Goal: Task Accomplishment & Management: Complete application form

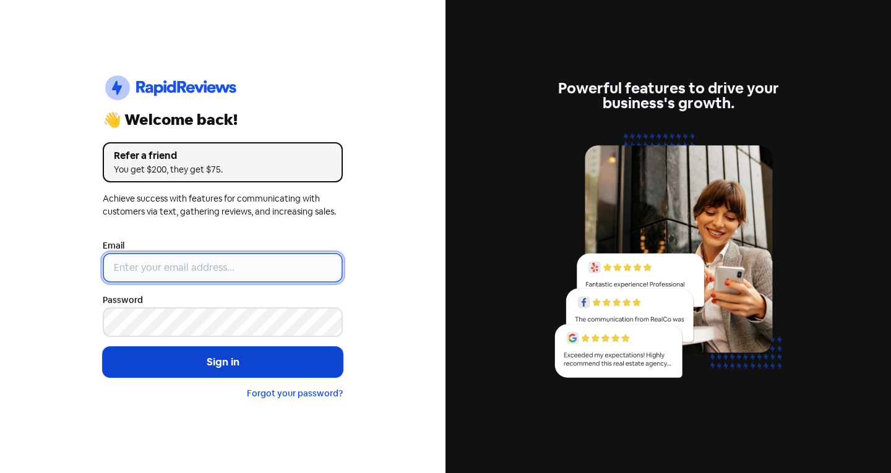
type input "[EMAIL_ADDRESS][DOMAIN_NAME]"
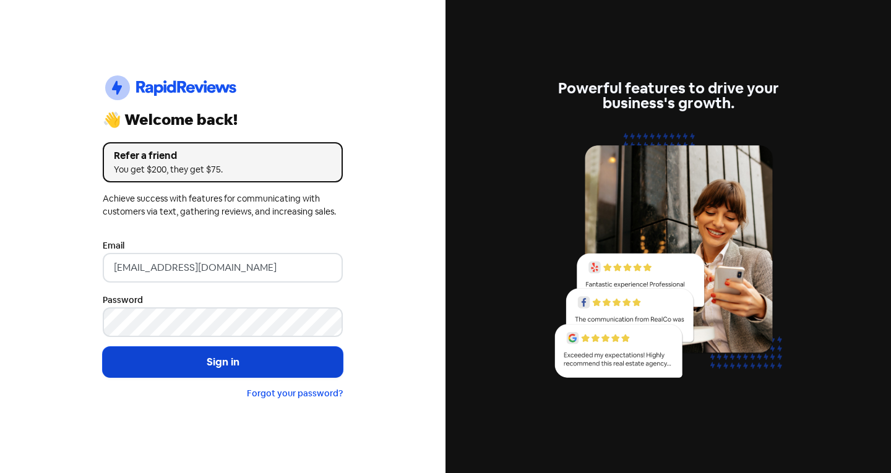
click at [193, 360] on button "Sign in" at bounding box center [223, 362] width 240 height 31
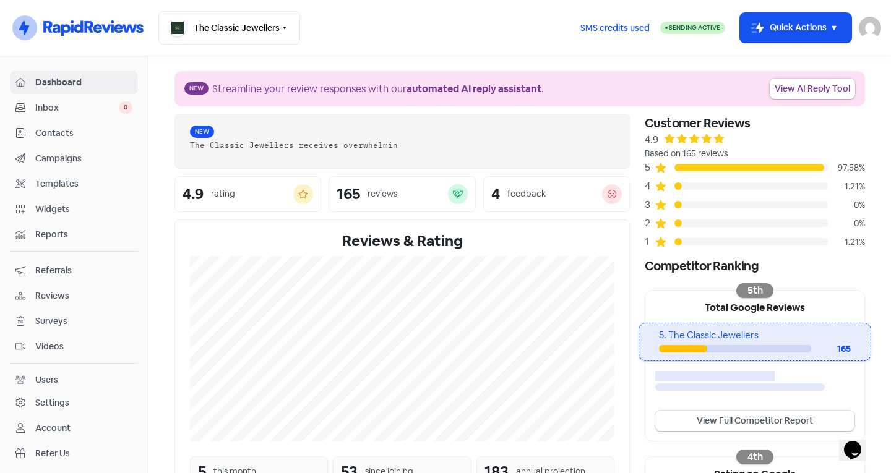
click at [84, 137] on span "Contacts" at bounding box center [83, 133] width 97 height 13
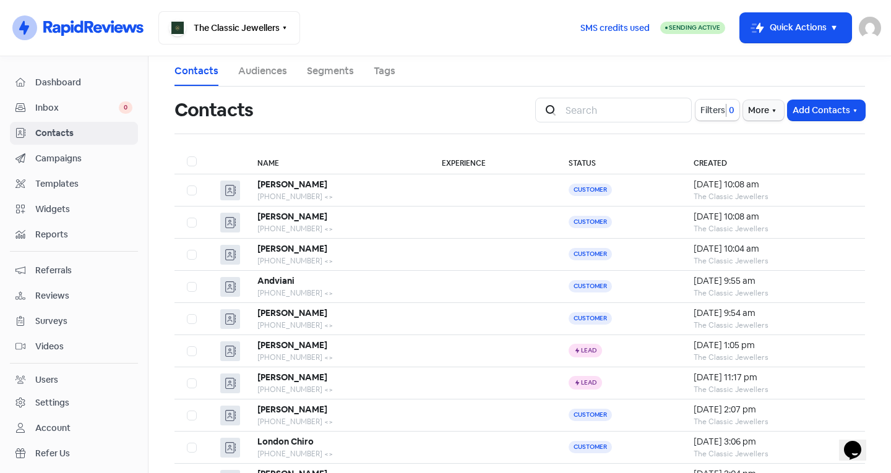
click at [71, 110] on span "Inbox" at bounding box center [77, 108] width 84 height 13
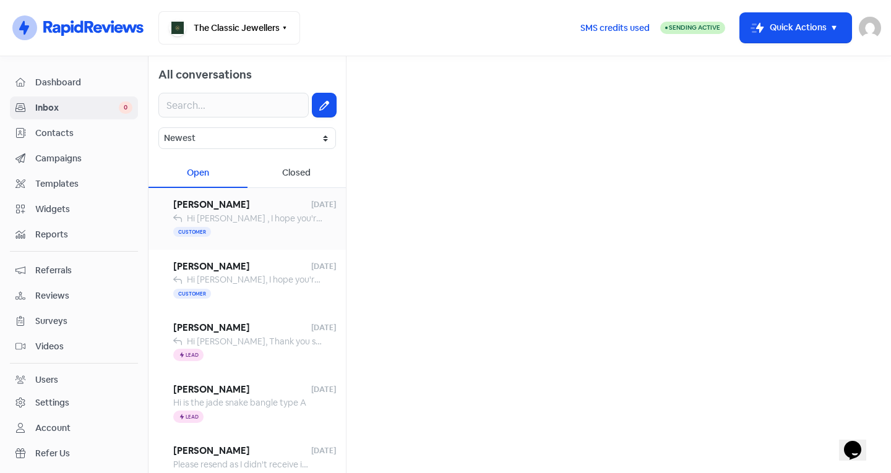
click at [270, 230] on div "Customer" at bounding box center [254, 232] width 163 height 15
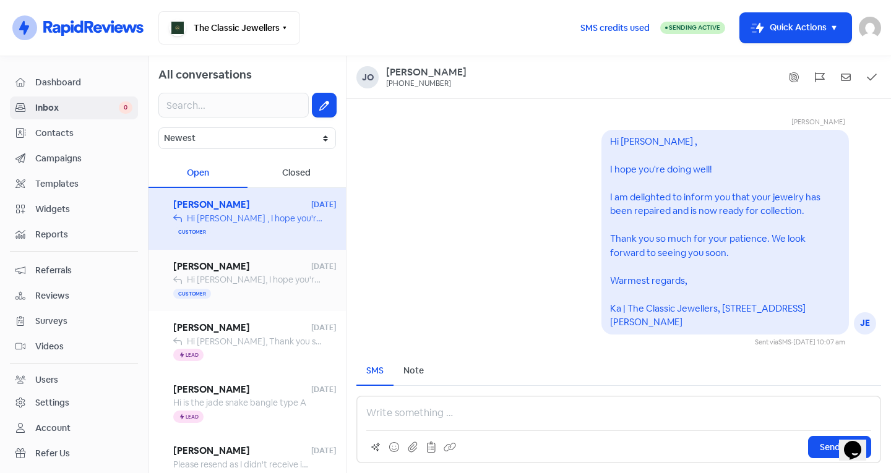
click at [262, 261] on span "[PERSON_NAME]" at bounding box center [242, 267] width 138 height 14
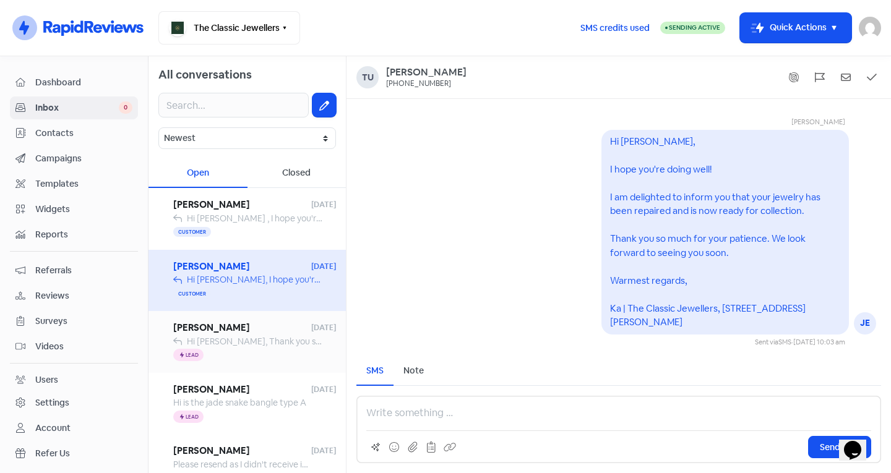
click at [256, 331] on span "[PERSON_NAME]" at bounding box center [242, 328] width 138 height 14
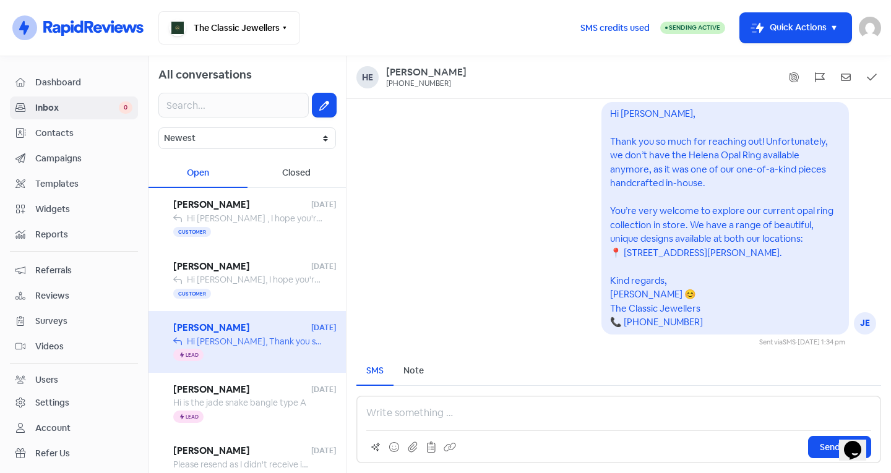
drag, startPoint x: 256, startPoint y: 331, endPoint x: 254, endPoint y: 313, distance: 17.4
click at [254, 313] on div "Helena [DATE] Hi [PERSON_NAME], Thank you so much for reaching out! Unfortunate…" at bounding box center [247, 342] width 197 height 62
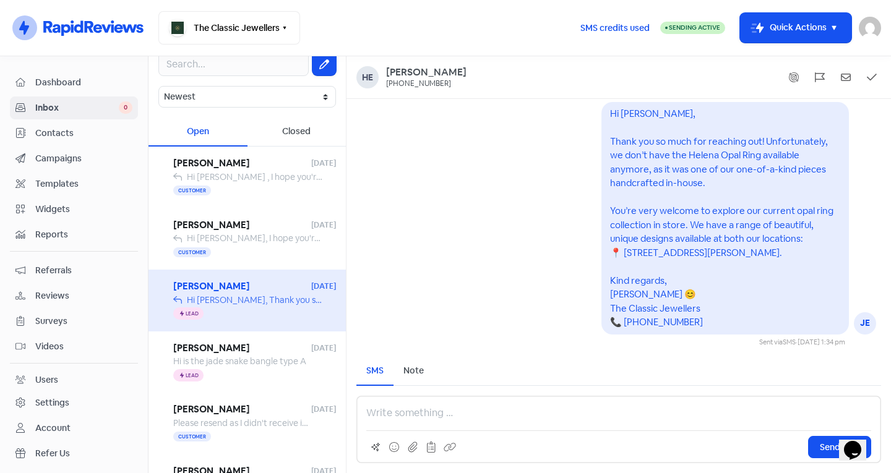
scroll to position [43, 0]
click at [252, 352] on span "[PERSON_NAME]" at bounding box center [242, 347] width 138 height 14
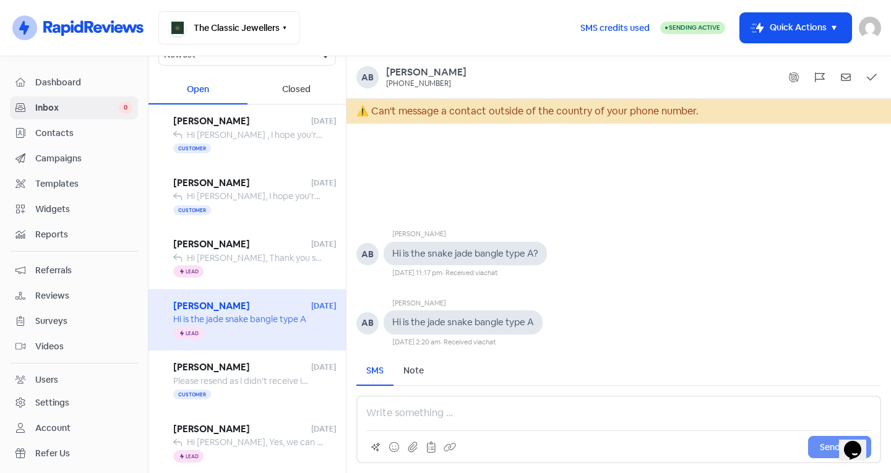
scroll to position [86, 0]
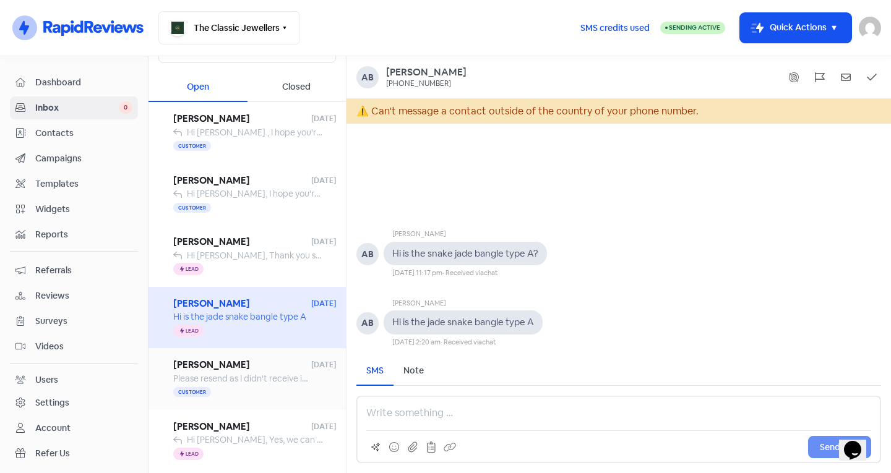
click at [253, 375] on span "Please resend as I didn't receive it. With Thanks" at bounding box center [266, 378] width 186 height 11
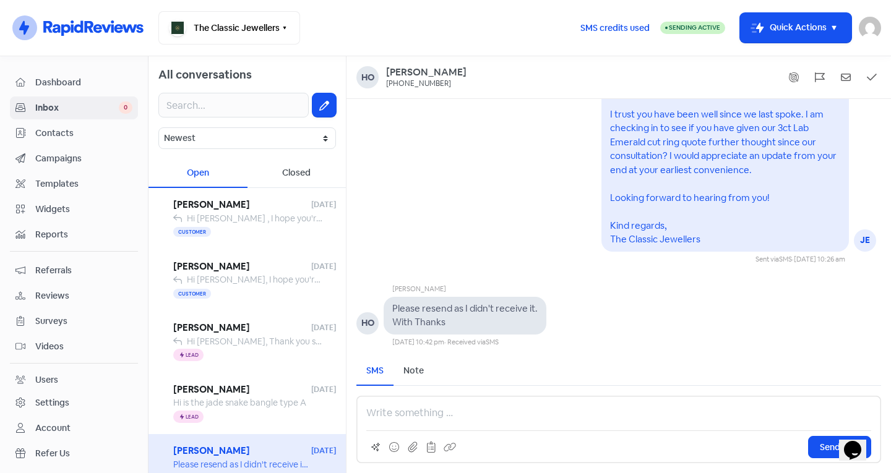
click at [64, 127] on span "Contacts" at bounding box center [83, 133] width 97 height 13
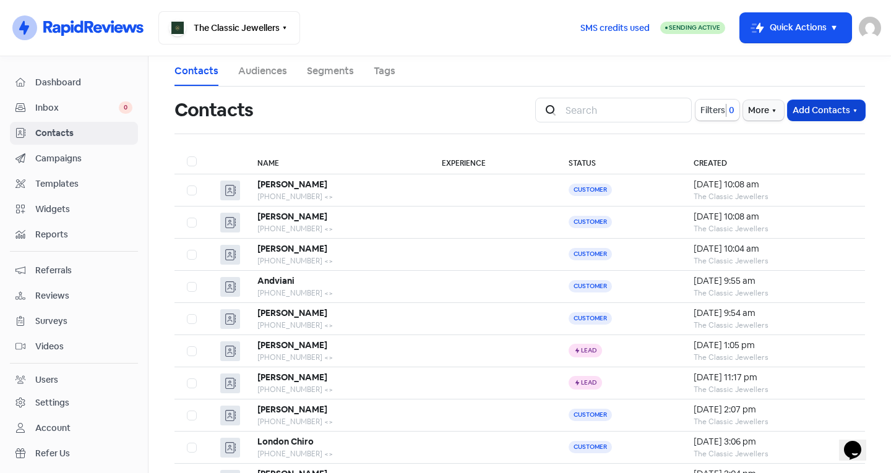
click at [810, 106] on button "Add Contacts" at bounding box center [826, 110] width 77 height 20
click at [792, 141] on button "Add a contact" at bounding box center [792, 137] width 144 height 25
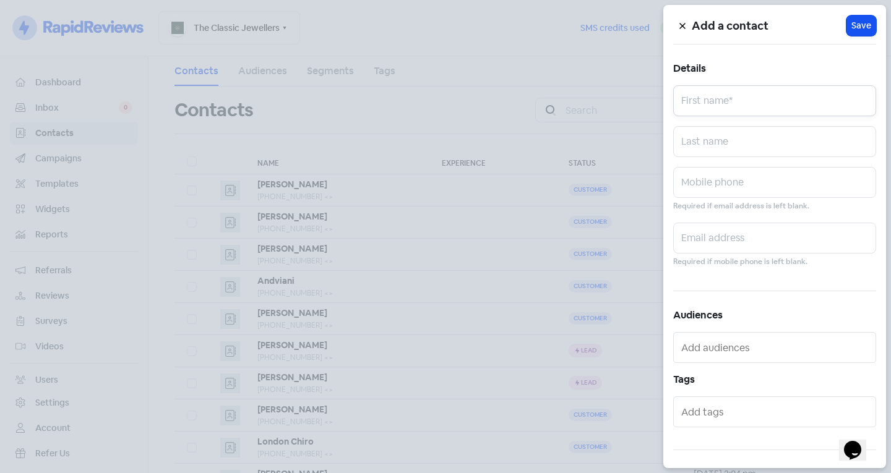
click at [764, 102] on input "text" at bounding box center [774, 100] width 203 height 31
type input "[PERSON_NAME]"
click at [758, 155] on input "text" at bounding box center [774, 141] width 203 height 31
type input "Orm"
click at [737, 191] on input "text" at bounding box center [774, 182] width 203 height 31
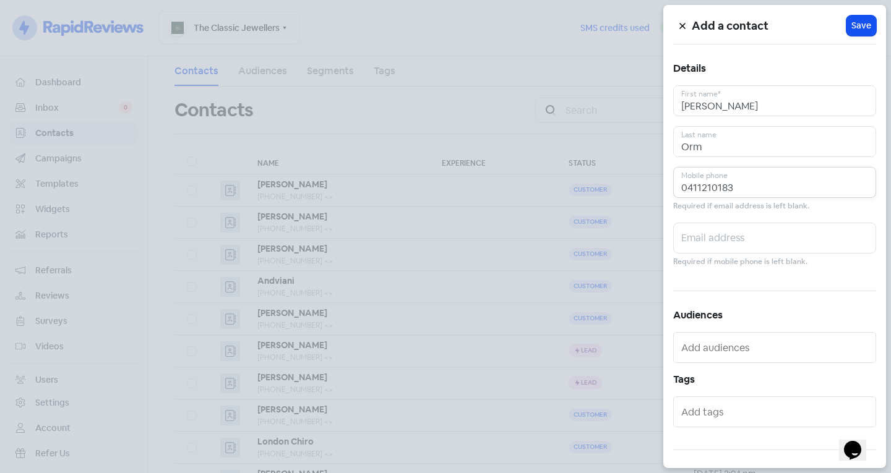
scroll to position [68, 0]
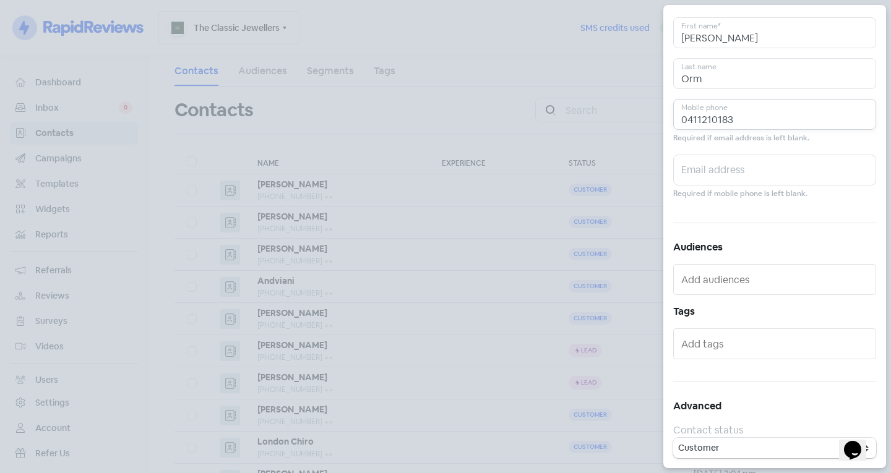
type input "0411210183"
click at [738, 343] on input "text" at bounding box center [775, 344] width 189 height 20
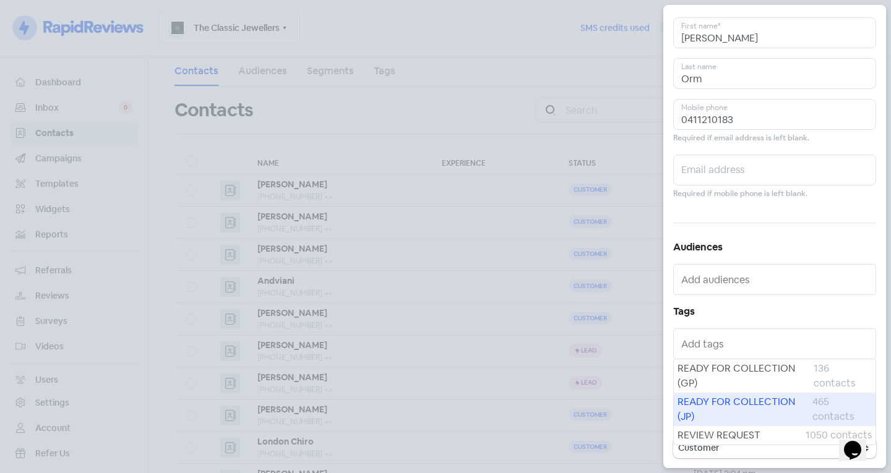
click at [737, 410] on span "READY FOR COLLECTION (JP)" at bounding box center [745, 410] width 135 height 30
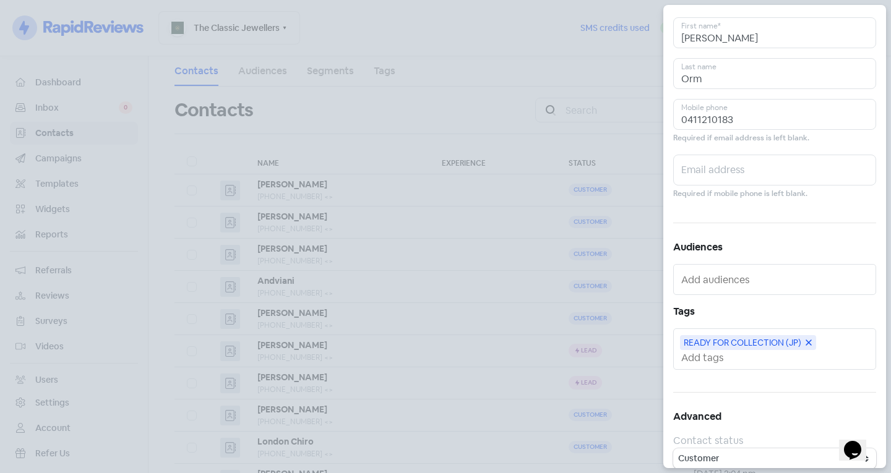
click at [715, 358] on input "text" at bounding box center [775, 358] width 189 height 13
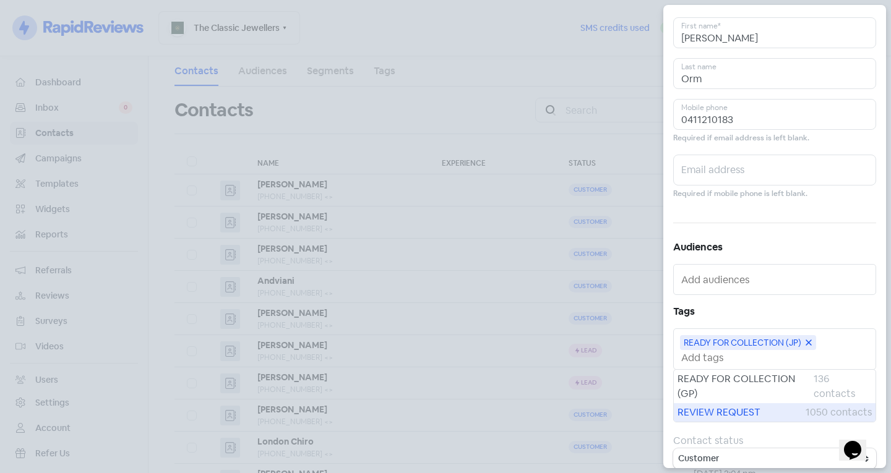
click at [722, 417] on span "REVIEW REQUEST" at bounding box center [742, 412] width 128 height 15
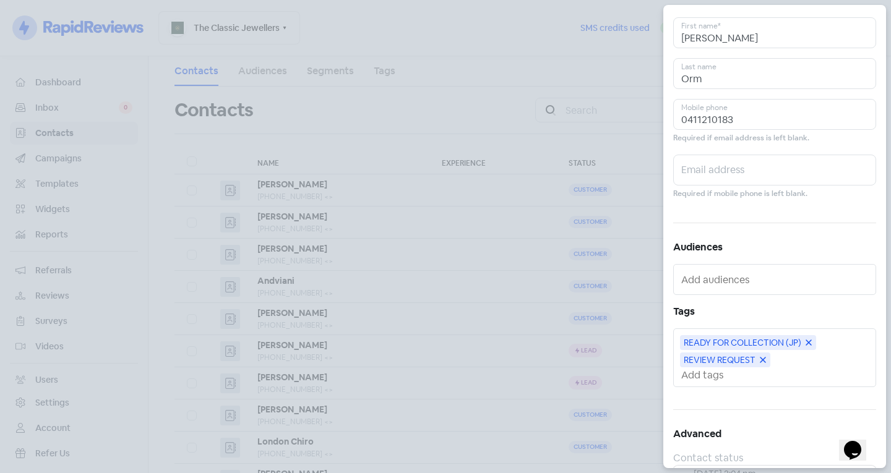
scroll to position [0, 0]
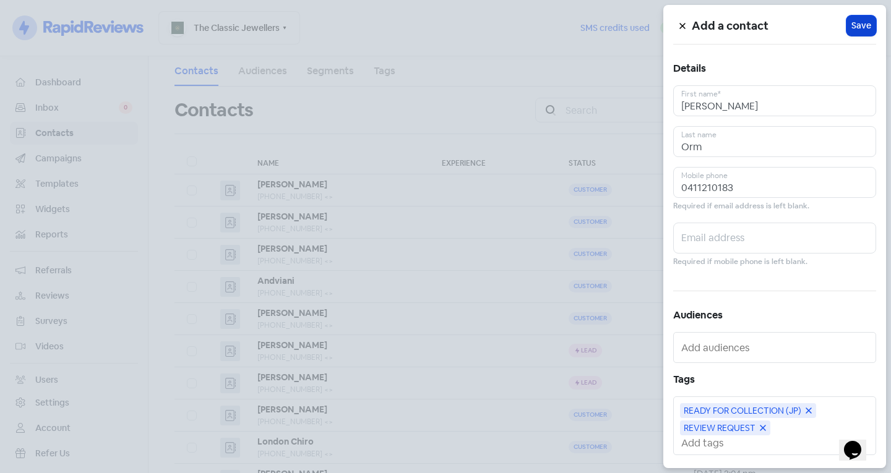
click at [855, 33] on button "Icon For Loading Save" at bounding box center [862, 25] width 30 height 20
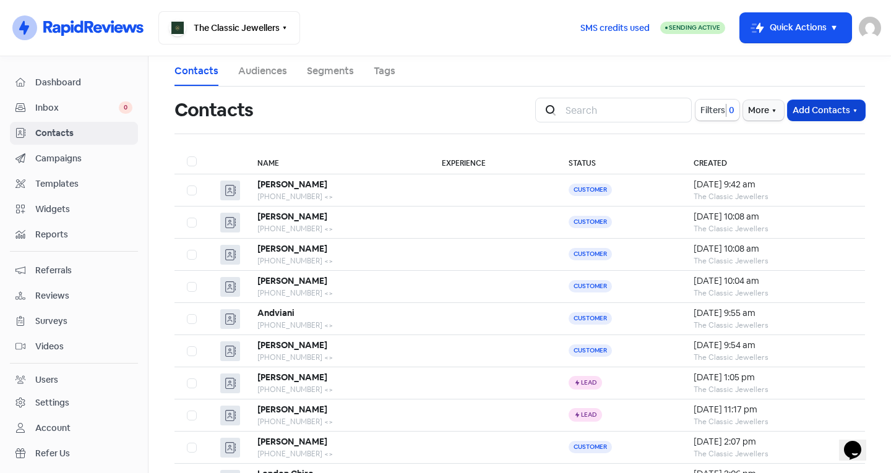
click at [815, 105] on button "Add Contacts" at bounding box center [826, 110] width 77 height 20
click at [776, 132] on button "Add a contact" at bounding box center [792, 137] width 144 height 25
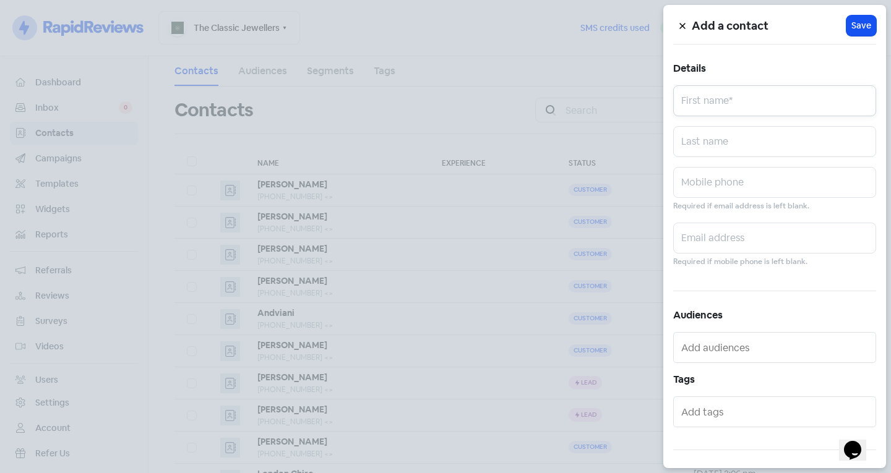
click at [754, 109] on input "text" at bounding box center [774, 100] width 203 height 31
type input "Asini"
click at [730, 149] on input "text" at bounding box center [774, 141] width 203 height 31
type input "Walgampola"
click at [709, 189] on input "text" at bounding box center [774, 182] width 203 height 31
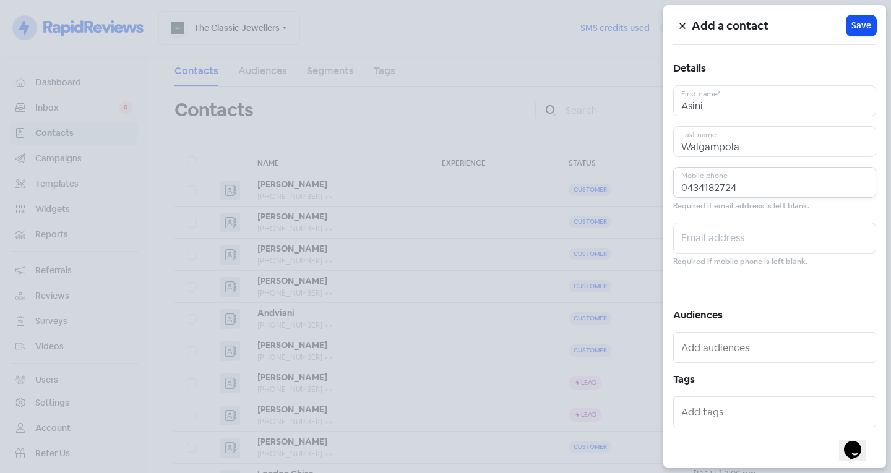
scroll to position [68, 0]
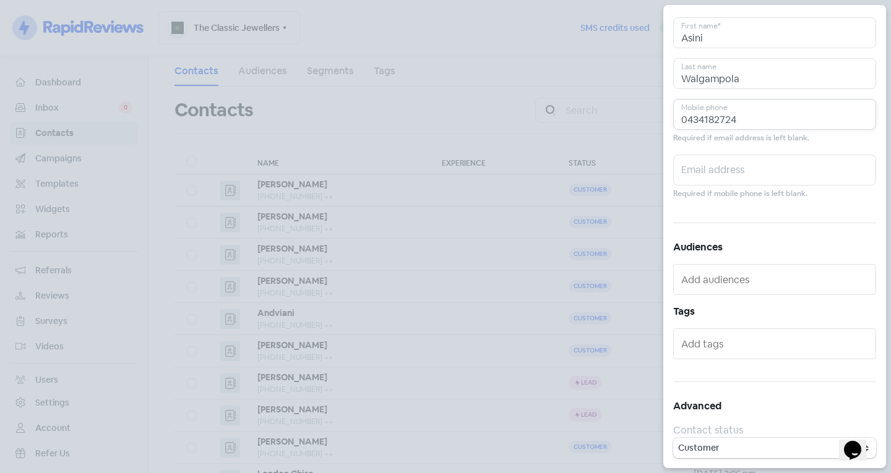
type input "0434182724"
click at [711, 345] on input "text" at bounding box center [775, 344] width 189 height 20
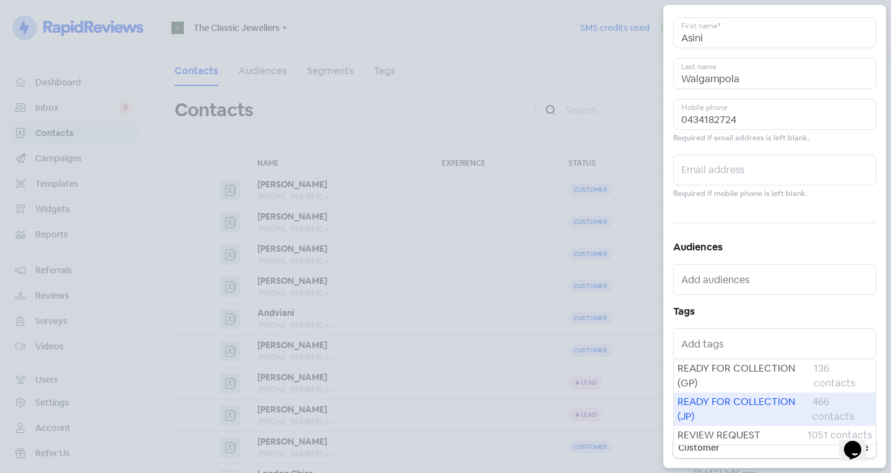
click at [729, 404] on span "READY FOR COLLECTION (JP)" at bounding box center [745, 410] width 135 height 30
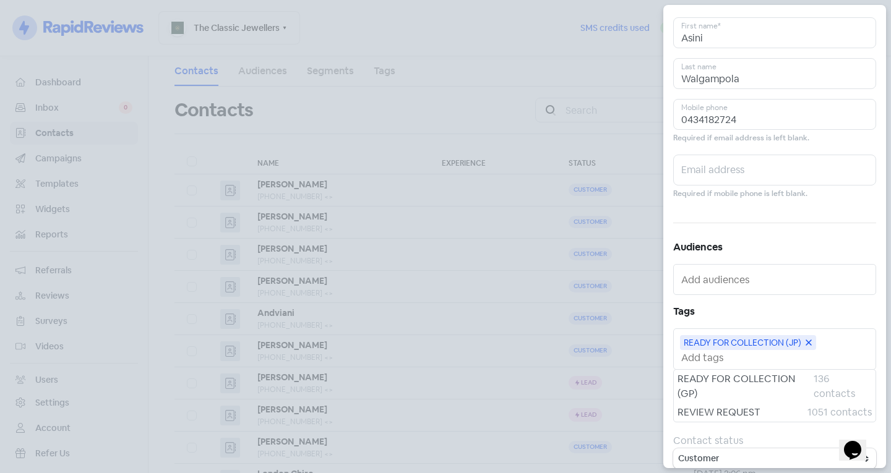
click at [720, 360] on input "text" at bounding box center [775, 358] width 189 height 13
click at [734, 412] on span "REVIEW REQUEST" at bounding box center [743, 412] width 130 height 15
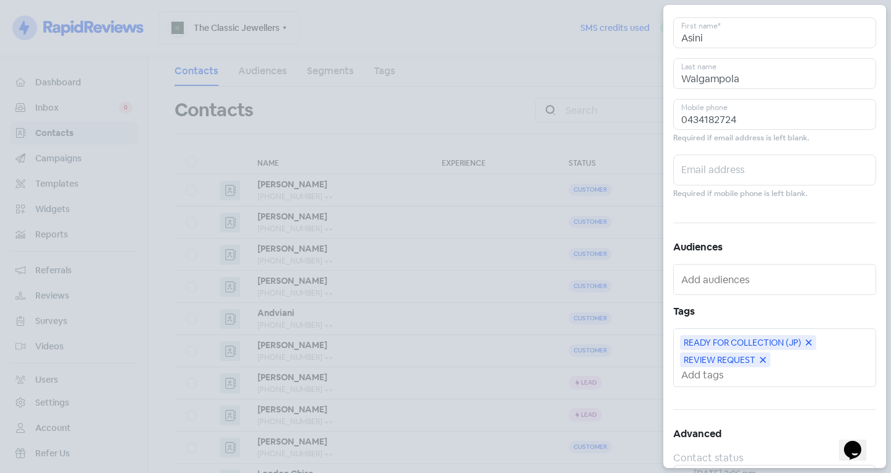
scroll to position [0, 0]
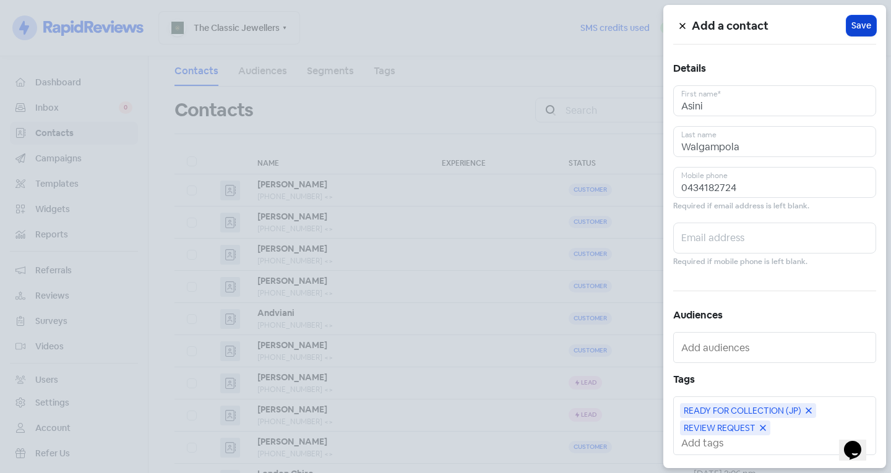
click at [856, 34] on button "Icon For Loading Save" at bounding box center [862, 25] width 30 height 20
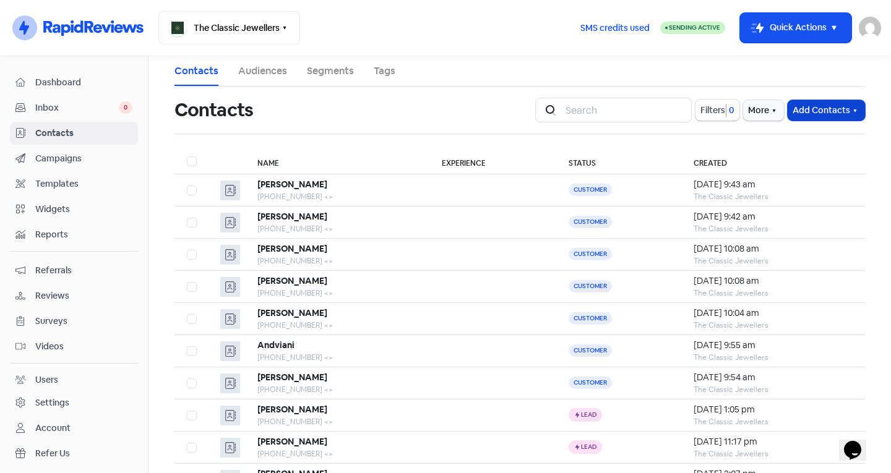
click at [806, 113] on button "Add Contacts" at bounding box center [826, 110] width 77 height 20
click at [749, 137] on button "Add a contact" at bounding box center [792, 137] width 144 height 25
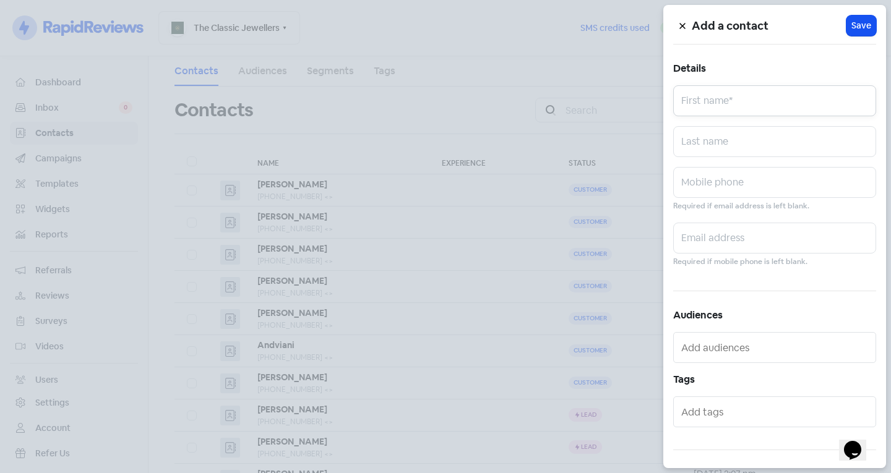
click at [739, 103] on input "text" at bounding box center [774, 100] width 203 height 31
type input "[PERSON_NAME]"
click at [737, 188] on input "text" at bounding box center [774, 182] width 203 height 31
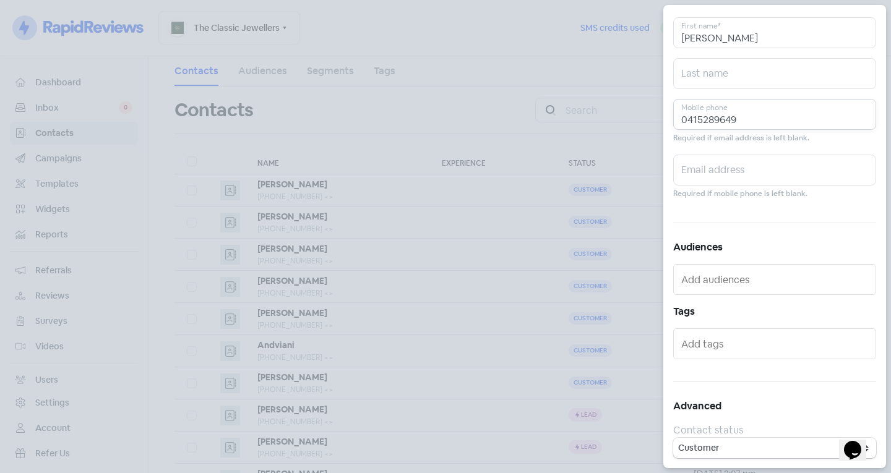
type input "0415289649"
click at [731, 353] on input "text" at bounding box center [775, 344] width 189 height 20
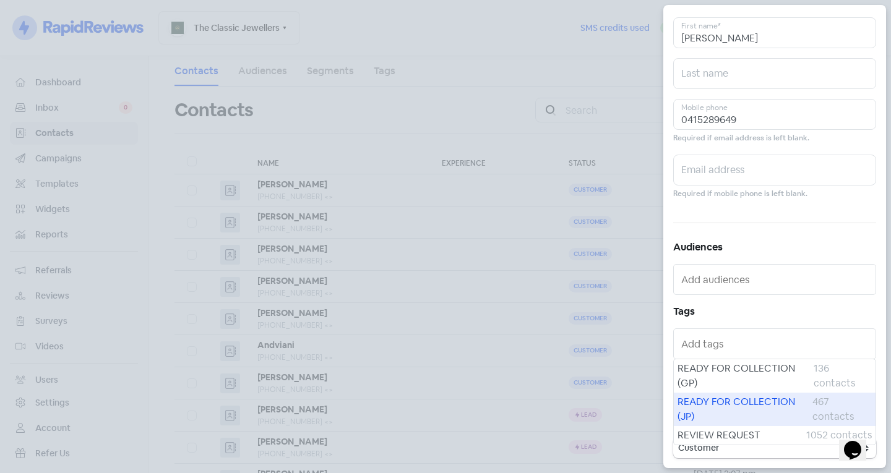
click at [725, 406] on span "READY FOR COLLECTION (JP)" at bounding box center [745, 410] width 135 height 30
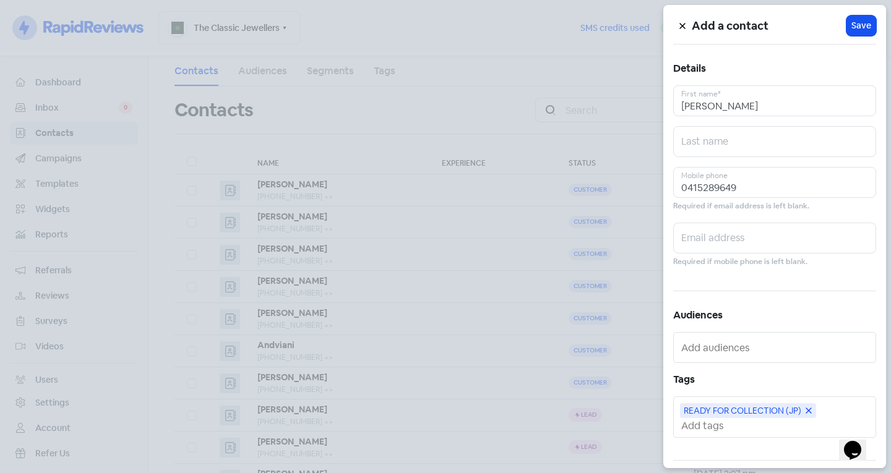
scroll to position [0, 0]
click at [748, 184] on input "0415289649" at bounding box center [774, 182] width 203 height 31
click at [862, 18] on button "Icon For Loading Save" at bounding box center [862, 25] width 30 height 20
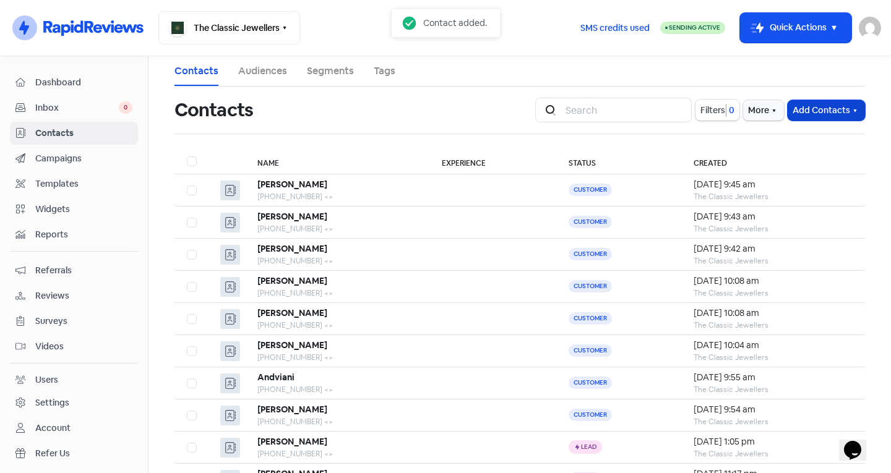
click at [819, 108] on button "Add Contacts" at bounding box center [826, 110] width 77 height 20
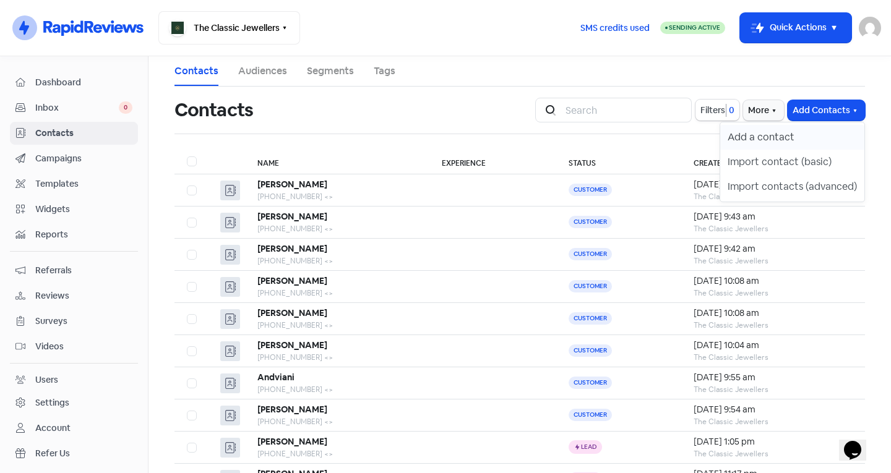
click at [790, 135] on button "Add a contact" at bounding box center [792, 137] width 144 height 25
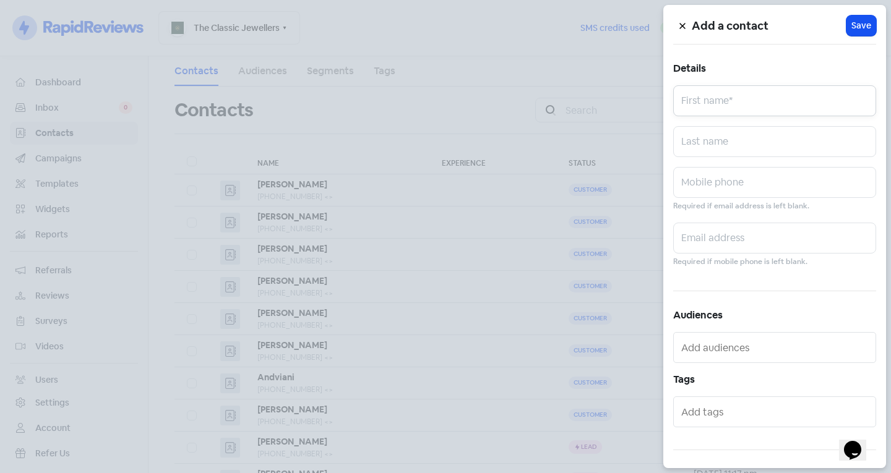
click at [719, 113] on input "text" at bounding box center [774, 100] width 203 height 31
click at [701, 106] on input "text" at bounding box center [774, 100] width 203 height 31
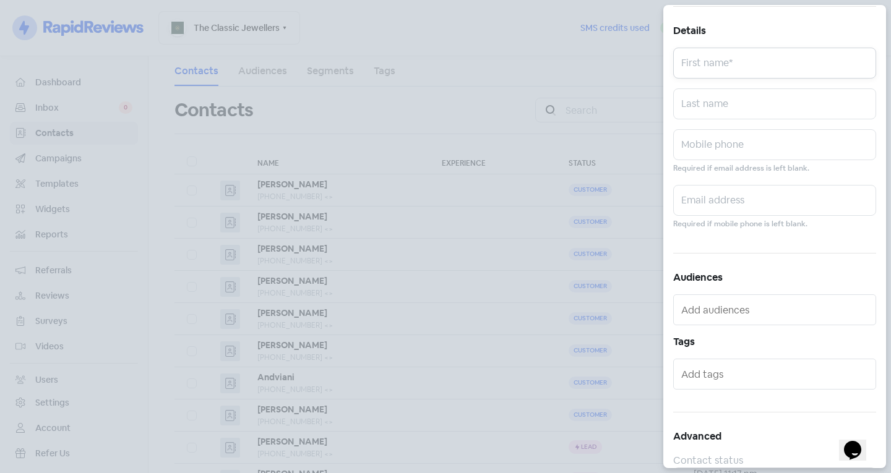
scroll to position [38, 0]
type input "Ingreet"
click at [708, 103] on input "text" at bounding box center [774, 103] width 203 height 31
type input "Jejaola"
click at [698, 153] on input "text" at bounding box center [774, 144] width 203 height 31
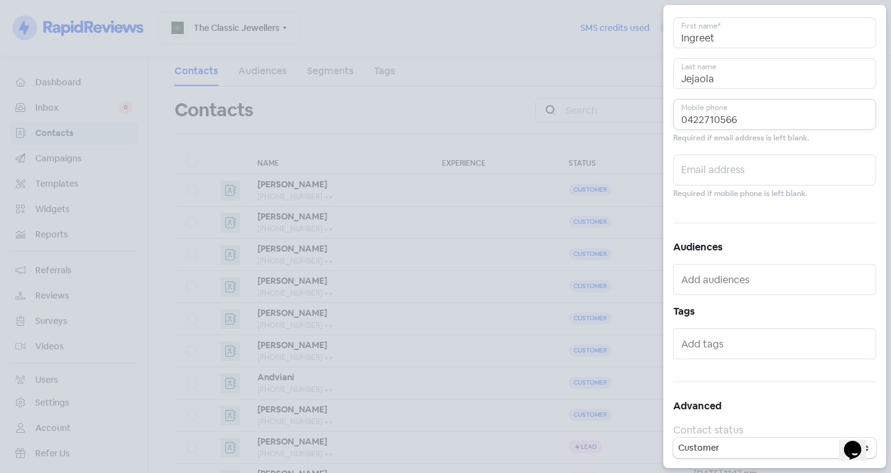
scroll to position [64, 0]
type input "0422710566"
click at [734, 345] on input "text" at bounding box center [775, 348] width 189 height 20
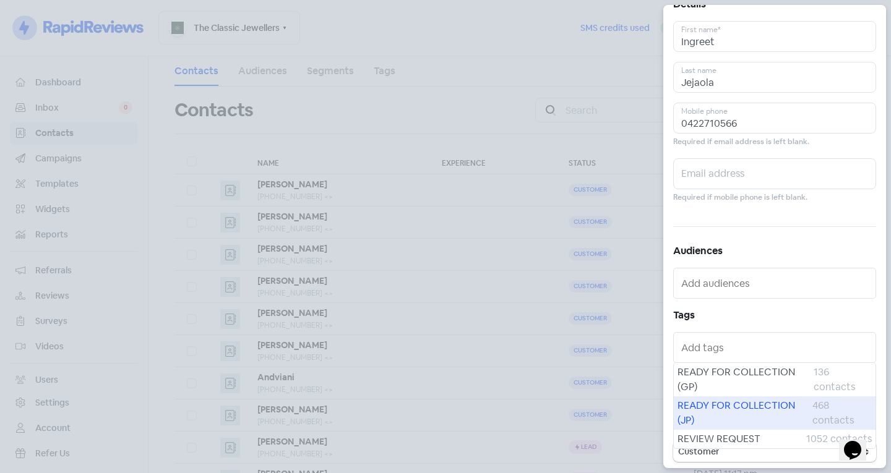
click at [733, 412] on span "READY FOR COLLECTION (JP)" at bounding box center [745, 414] width 135 height 30
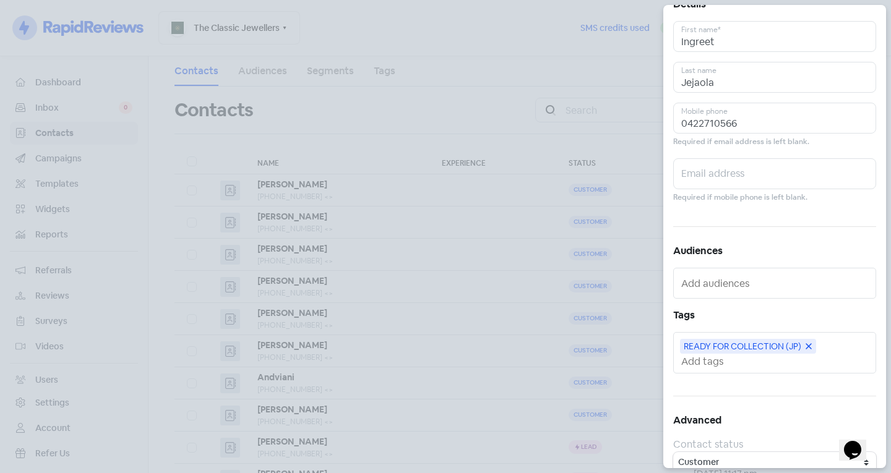
click at [732, 358] on input "text" at bounding box center [775, 361] width 189 height 13
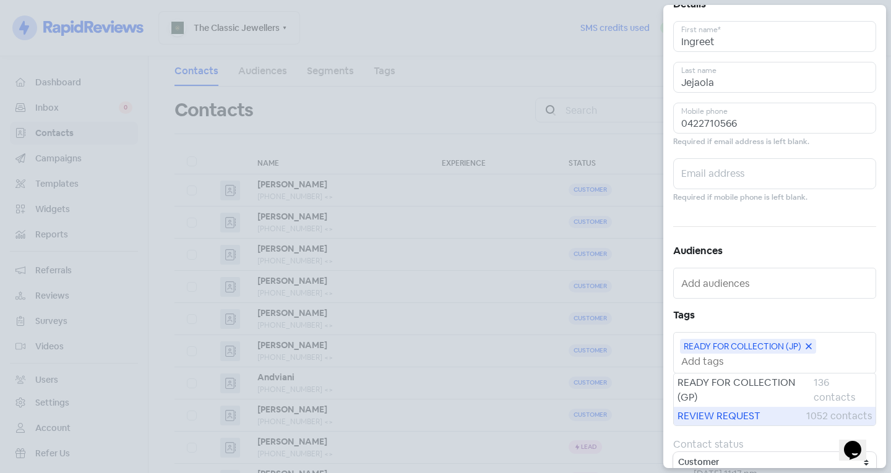
click at [730, 412] on span "REVIEW REQUEST" at bounding box center [742, 416] width 129 height 15
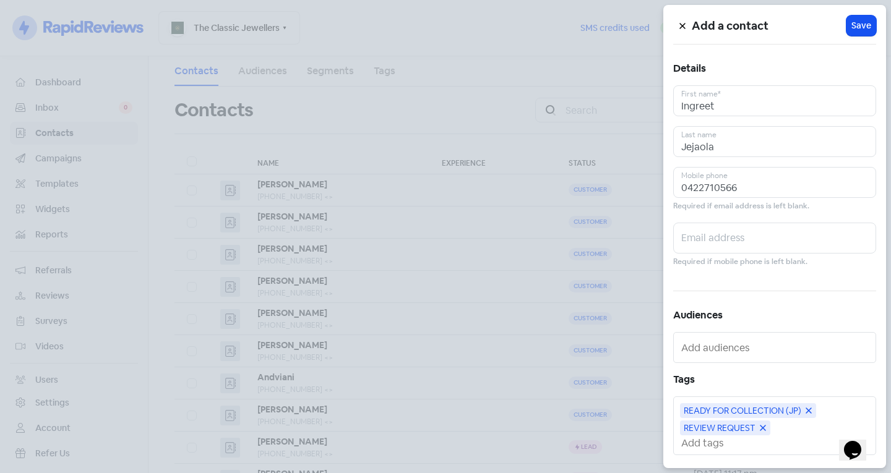
scroll to position [0, 0]
click at [864, 25] on span "Save" at bounding box center [862, 25] width 20 height 13
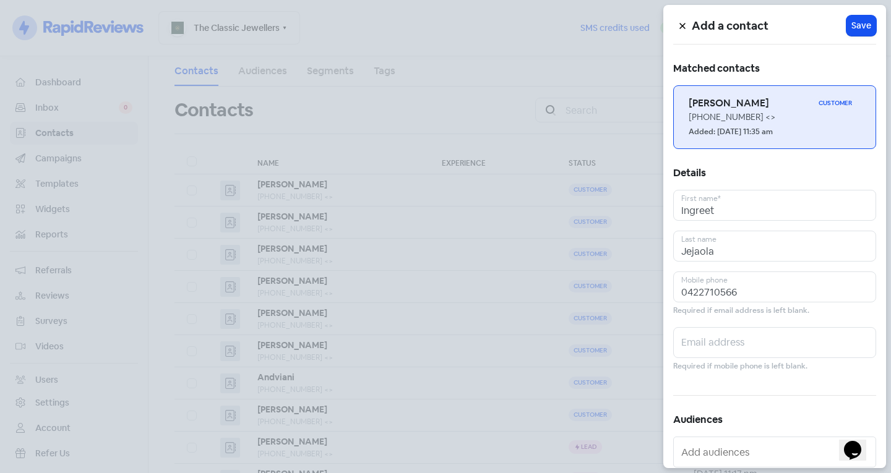
click at [761, 105] on h6 "[PERSON_NAME]" at bounding box center [751, 104] width 125 height 14
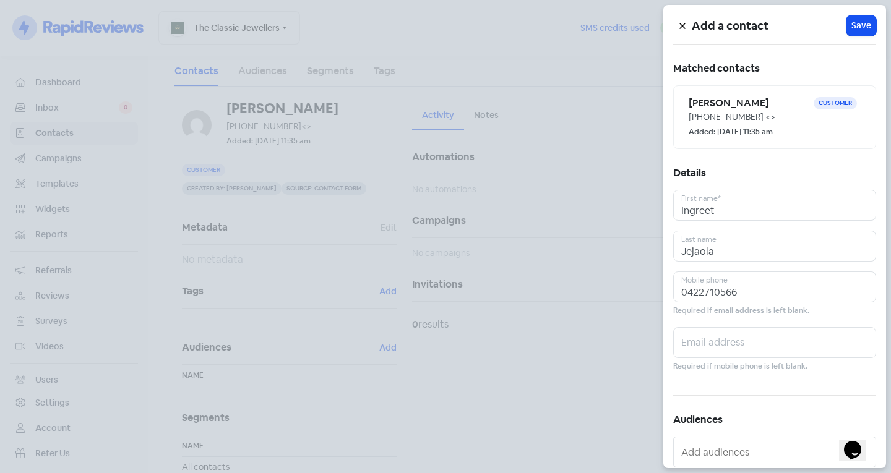
click at [683, 29] on icon at bounding box center [682, 25] width 7 height 7
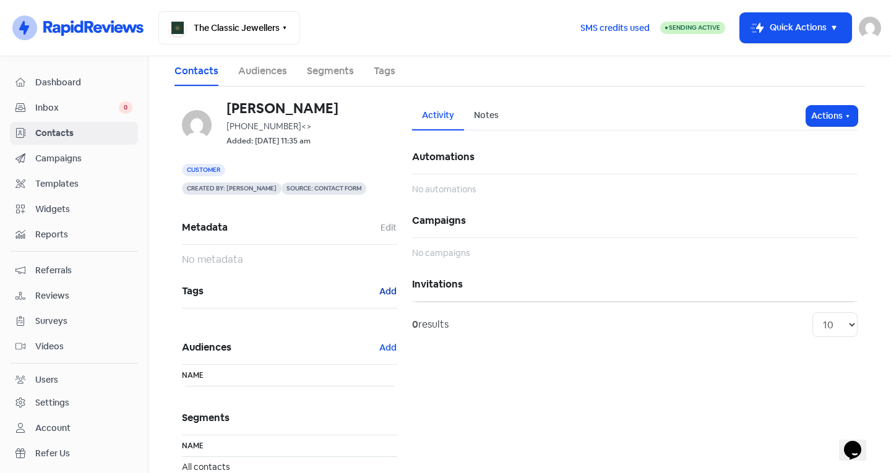
click at [382, 291] on button "Add" at bounding box center [388, 292] width 19 height 14
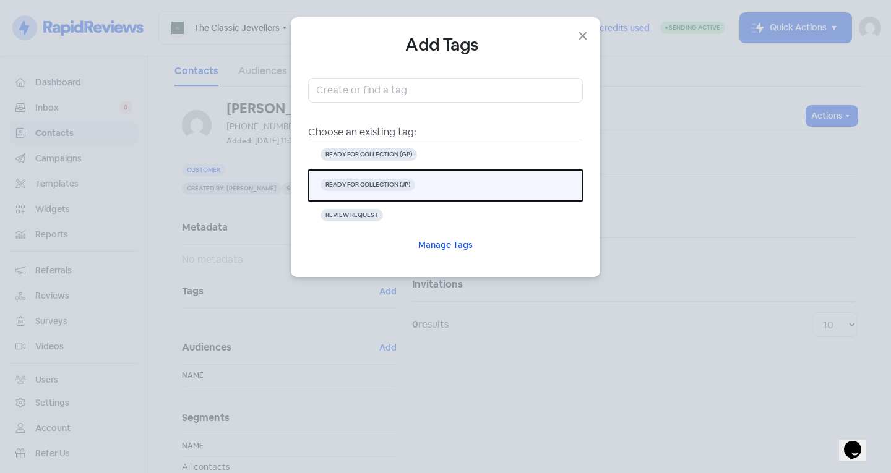
click at [418, 179] on button "READY FOR COLLECTION (JP)" at bounding box center [445, 185] width 275 height 31
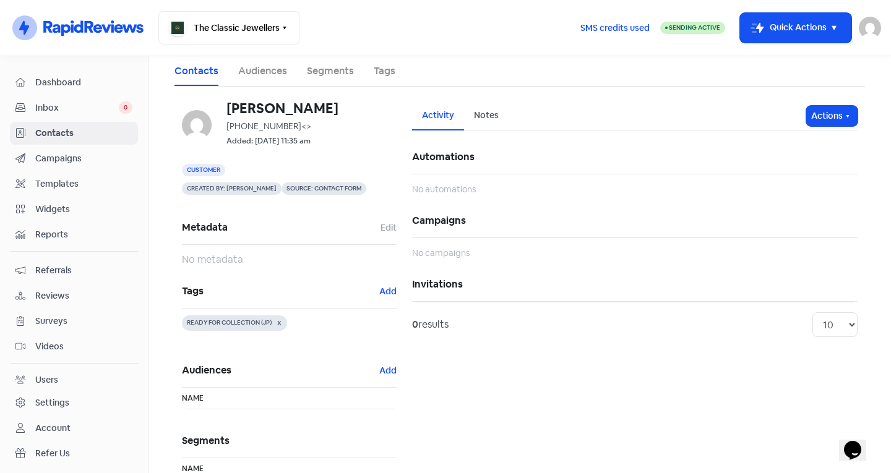
click at [62, 129] on span "Contacts" at bounding box center [83, 133] width 97 height 13
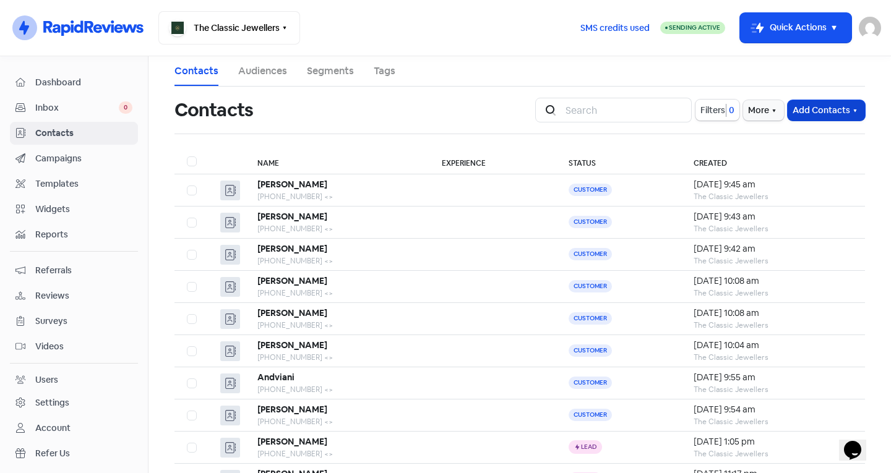
click at [815, 109] on button "Add Contacts" at bounding box center [826, 110] width 77 height 20
click at [791, 126] on button "Add a contact" at bounding box center [792, 137] width 144 height 25
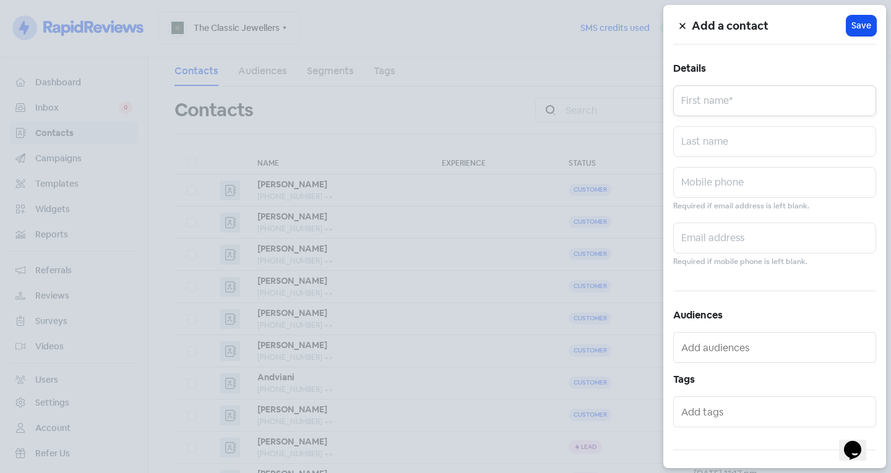
click at [756, 105] on input "text" at bounding box center [774, 100] width 203 height 31
type input "[PERSON_NAME]"
click at [728, 195] on input "text" at bounding box center [774, 182] width 203 height 31
click at [736, 415] on input "text" at bounding box center [775, 412] width 189 height 20
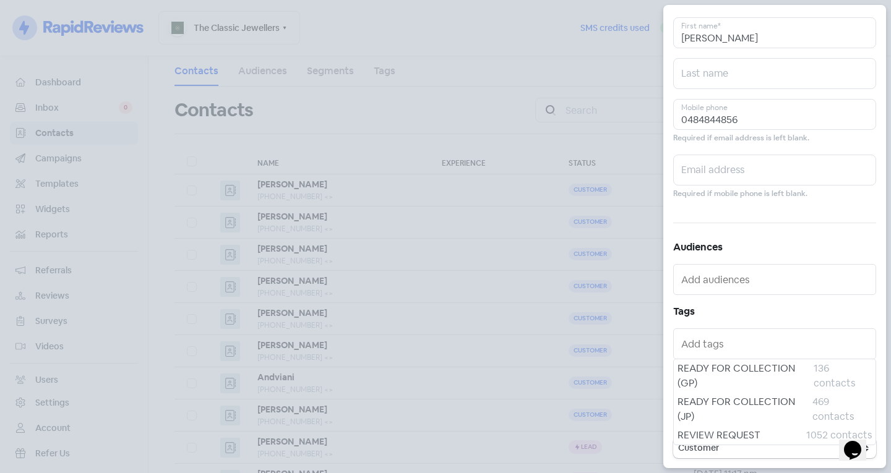
scroll to position [68, 0]
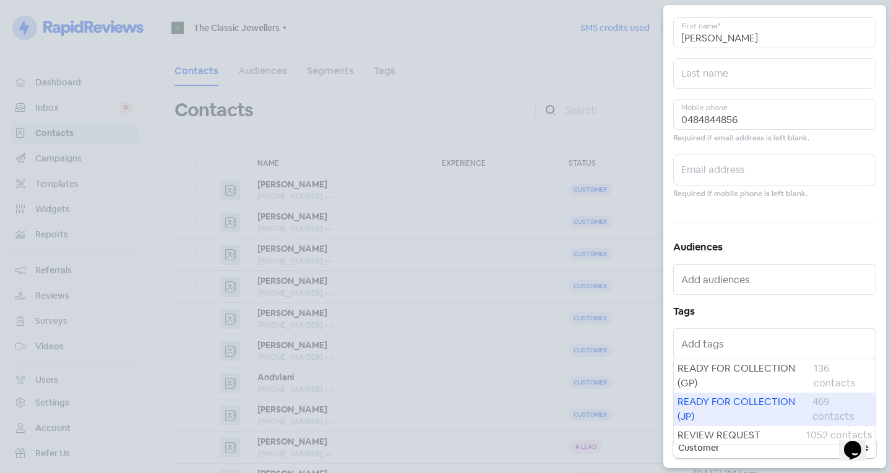
click at [733, 415] on span "READY FOR COLLECTION (JP)" at bounding box center [745, 410] width 135 height 30
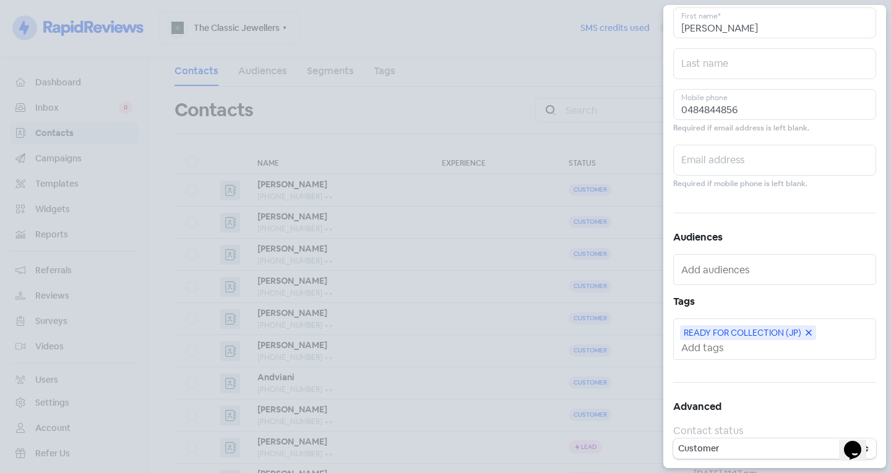
scroll to position [0, 0]
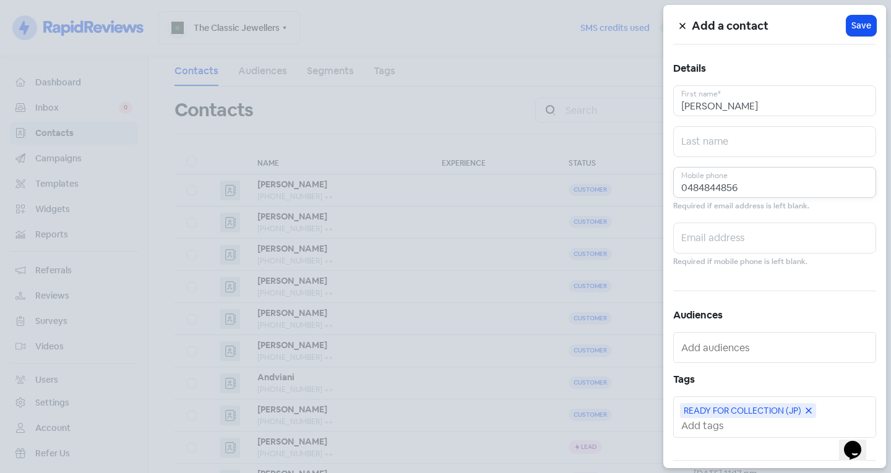
click at [727, 186] on input "0484844856" at bounding box center [774, 182] width 203 height 31
click at [759, 196] on input "0484844856" at bounding box center [774, 182] width 203 height 31
type input "0484844856"
click at [852, 29] on span "Save" at bounding box center [862, 25] width 20 height 13
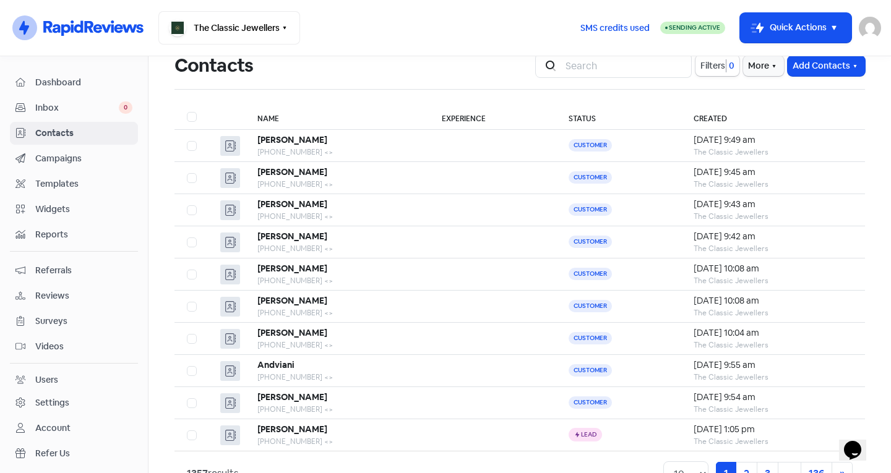
scroll to position [45, 0]
click at [94, 129] on span "Contacts" at bounding box center [83, 133] width 97 height 13
click at [93, 131] on span "Contacts" at bounding box center [83, 133] width 97 height 13
click at [75, 111] on span "Inbox" at bounding box center [77, 108] width 84 height 13
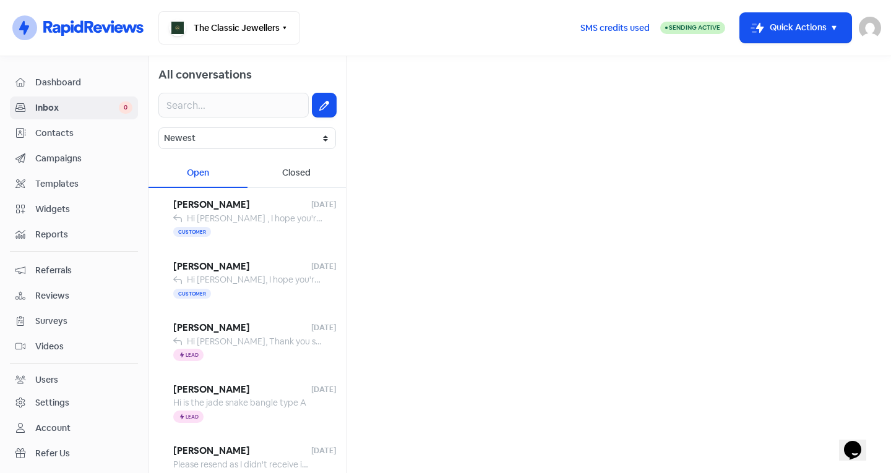
click at [64, 127] on span "Contacts" at bounding box center [83, 133] width 97 height 13
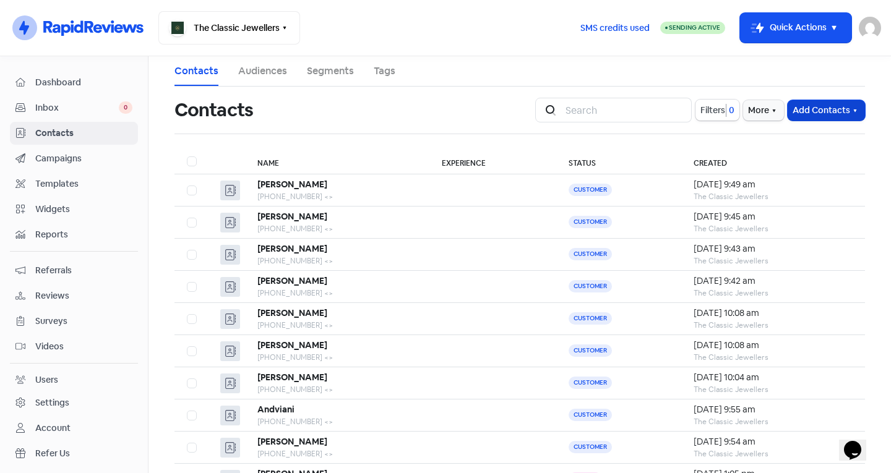
click at [813, 111] on button "Add Contacts" at bounding box center [826, 110] width 77 height 20
click at [816, 129] on button "Add a contact" at bounding box center [792, 137] width 144 height 25
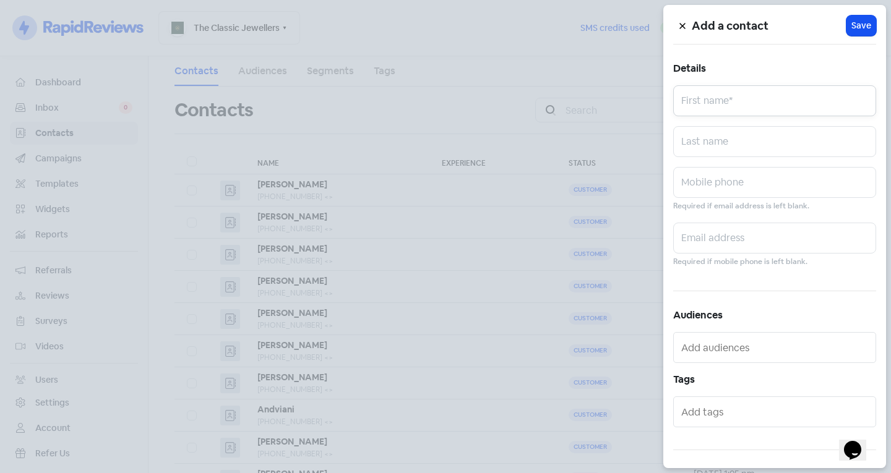
click at [796, 110] on input "text" at bounding box center [774, 100] width 203 height 31
type input "[PERSON_NAME]"
click at [771, 141] on input "text" at bounding box center [774, 141] width 203 height 31
type input "[PERSON_NAME]"
click at [714, 191] on input "text" at bounding box center [774, 182] width 203 height 31
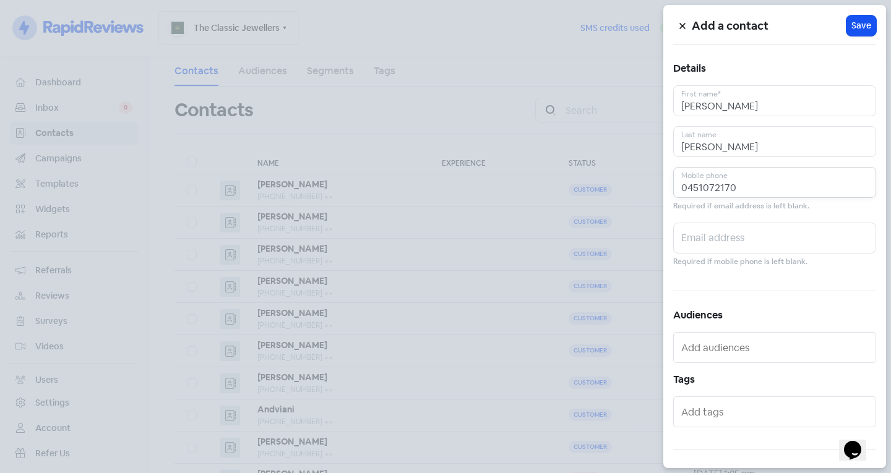
type input "0451072170"
click at [724, 412] on input "text" at bounding box center [775, 412] width 189 height 20
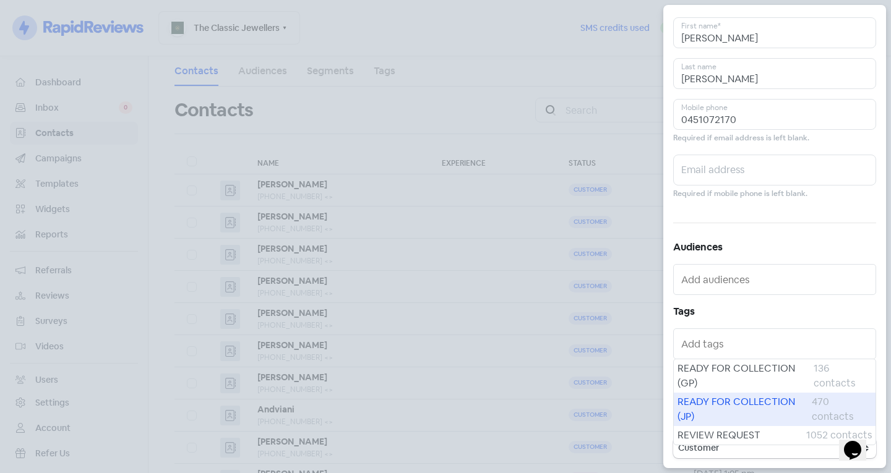
click at [721, 412] on span "READY FOR COLLECTION (JP)" at bounding box center [745, 410] width 134 height 30
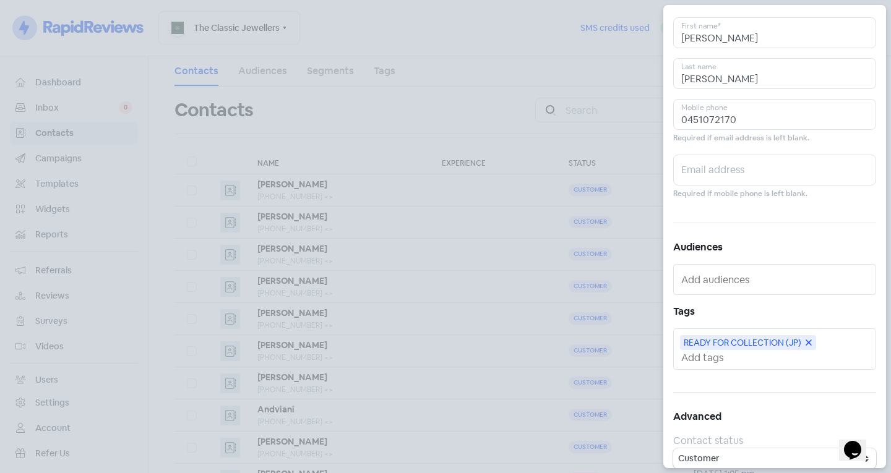
scroll to position [0, 0]
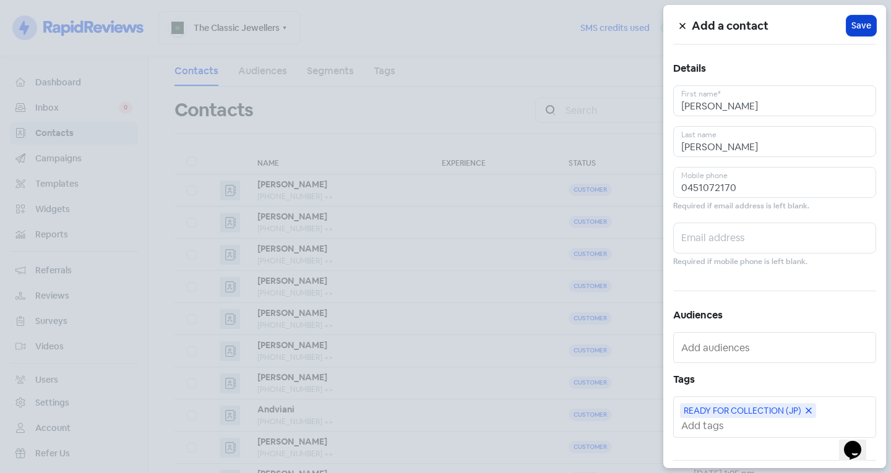
click at [865, 26] on span "Save" at bounding box center [862, 25] width 20 height 13
